Goal: Task Accomplishment & Management: Manage account settings

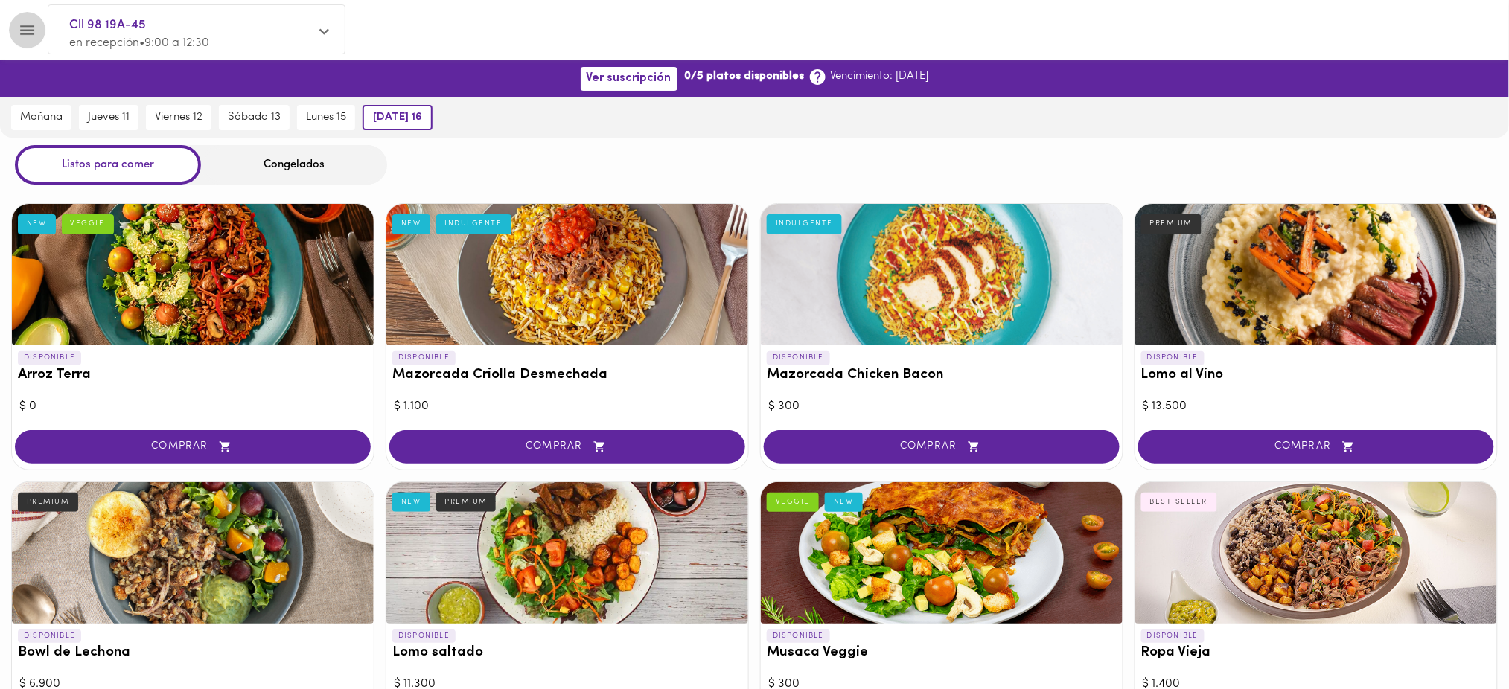
click at [20, 22] on icon "Menu" at bounding box center [27, 30] width 19 height 19
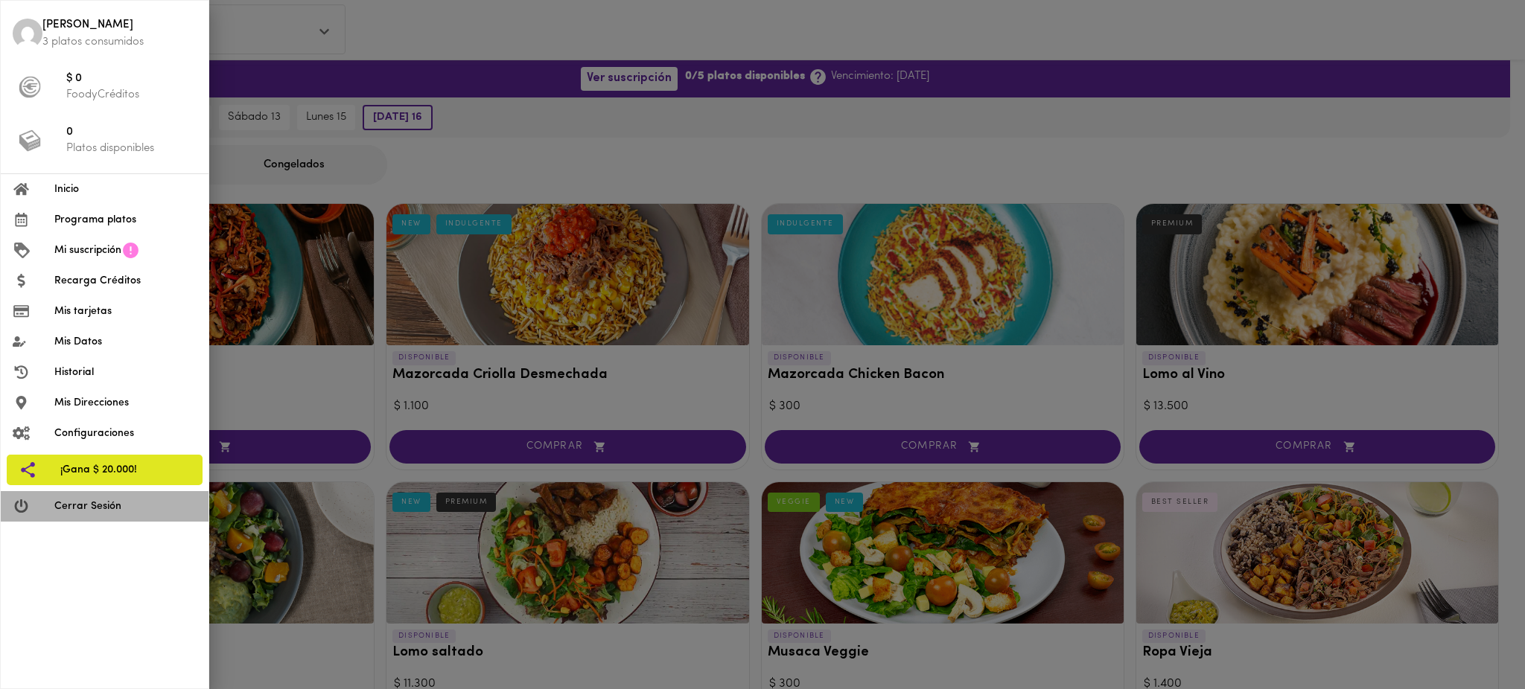
click at [117, 508] on span "Cerrar Sesión" at bounding box center [125, 507] width 142 height 16
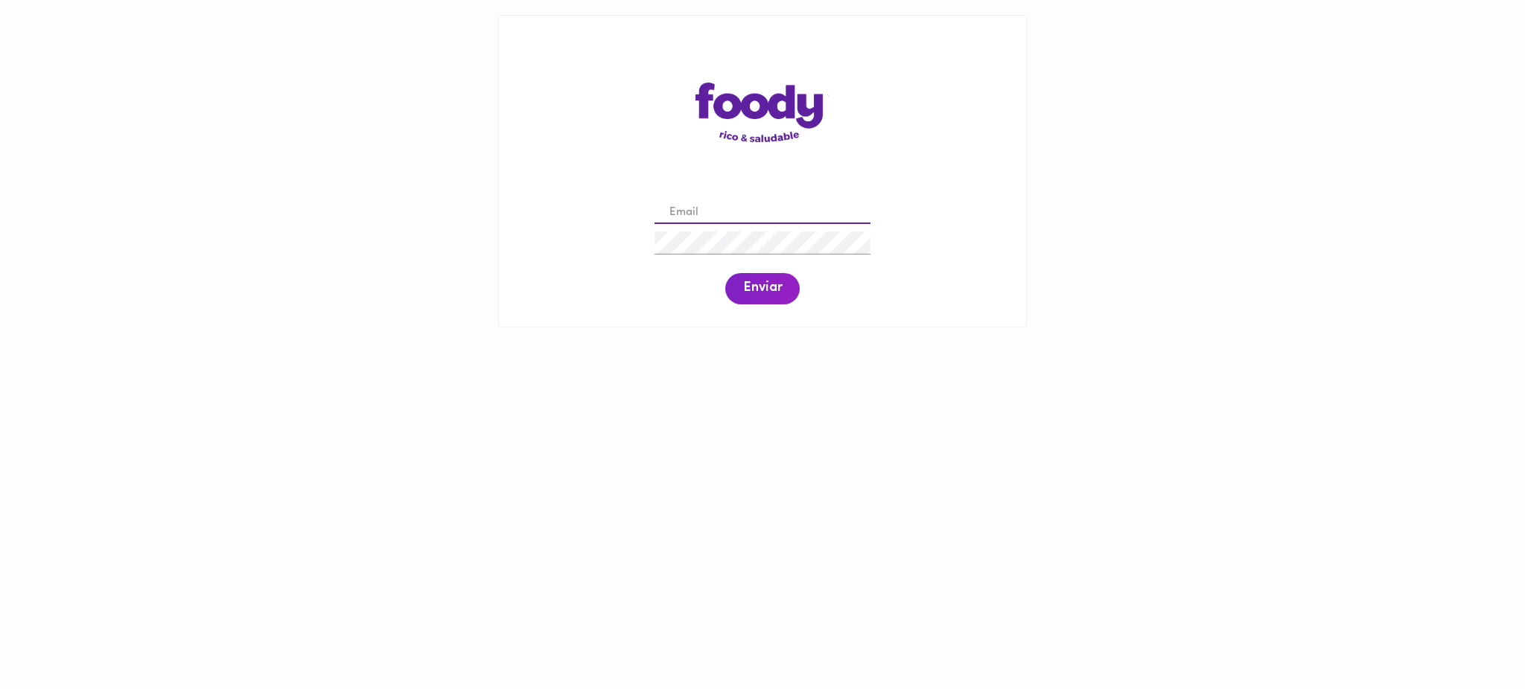
click at [728, 209] on input "email" at bounding box center [762, 213] width 216 height 23
paste input "claraederomero@gmail.com"
click at [695, 218] on input "claraederomero@gmail.com" at bounding box center [762, 213] width 216 height 23
type input "claraederomero@gmail.com"
click at [770, 289] on span "Enviar" at bounding box center [762, 289] width 39 height 16
